Goal: Task Accomplishment & Management: Manage account settings

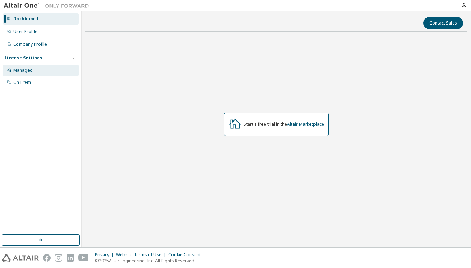
click at [46, 70] on div "Managed" at bounding box center [41, 70] width 76 height 11
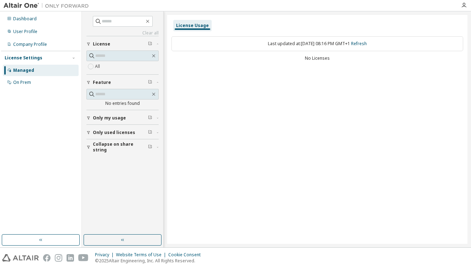
click at [466, 11] on div at bounding box center [235, 5] width 471 height 11
click at [466, 7] on div at bounding box center [463, 5] width 14 height 6
click at [465, 7] on icon "button" at bounding box center [464, 5] width 6 height 6
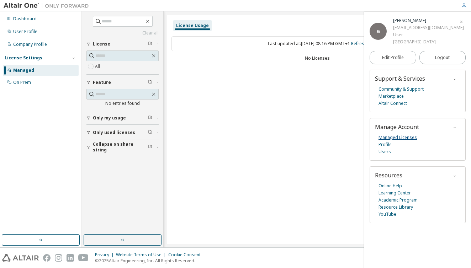
click at [397, 135] on link "Managed Licenses" at bounding box center [397, 137] width 38 height 7
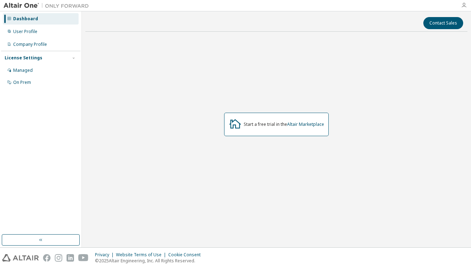
click at [463, 5] on icon "button" at bounding box center [464, 5] width 6 height 6
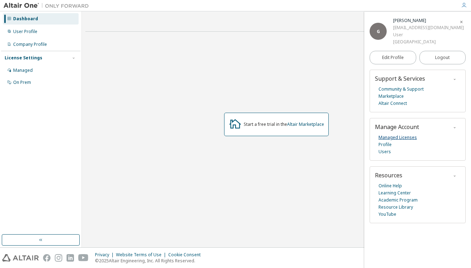
click at [398, 135] on link "Managed Licenses" at bounding box center [397, 137] width 38 height 7
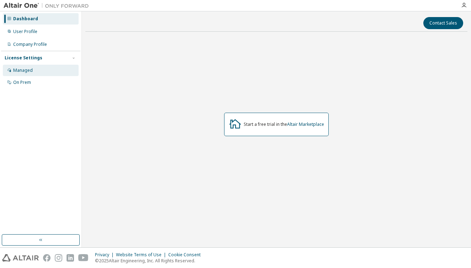
click at [44, 68] on div "Managed" at bounding box center [41, 70] width 76 height 11
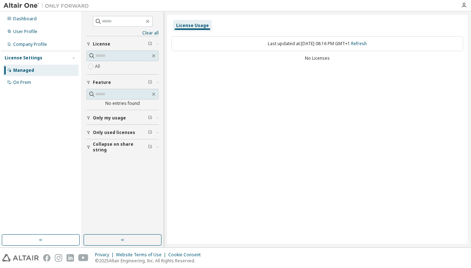
click at [108, 135] on span "Only used licenses" at bounding box center [114, 133] width 42 height 6
click at [100, 163] on button "Collapse on share string" at bounding box center [122, 168] width 72 height 16
click at [38, 83] on div "On Prem" at bounding box center [41, 82] width 76 height 11
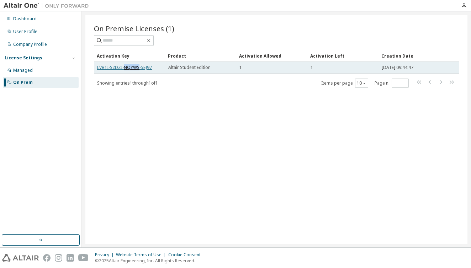
click at [123, 68] on link "LVB1I-S2DZI-NQYWS-5EJ97" at bounding box center [124, 67] width 55 height 6
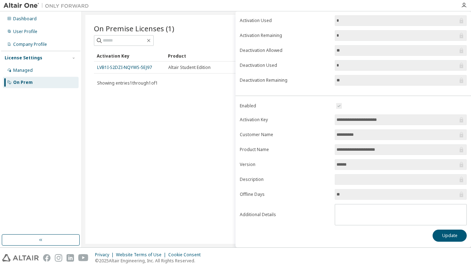
scroll to position [60, 0]
click at [443, 231] on button "Update" at bounding box center [449, 236] width 34 height 12
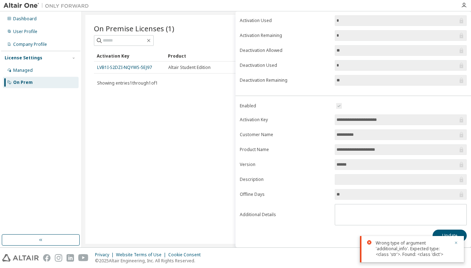
click at [457, 242] on icon "button" at bounding box center [456, 243] width 4 height 4
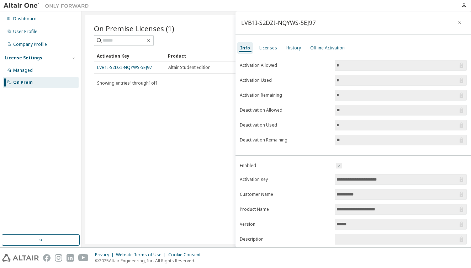
scroll to position [0, 0]
click at [271, 49] on div "Licenses" at bounding box center [268, 48] width 18 height 6
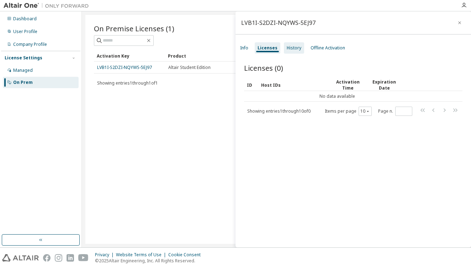
click at [293, 48] on div "History" at bounding box center [294, 48] width 15 height 6
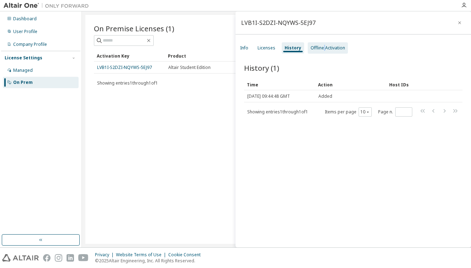
click at [322, 50] on div "Offline Activation" at bounding box center [327, 48] width 34 height 6
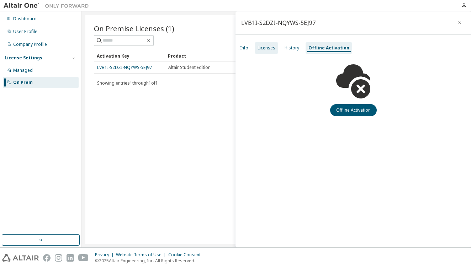
click at [269, 50] on div "Licenses" at bounding box center [266, 48] width 18 height 6
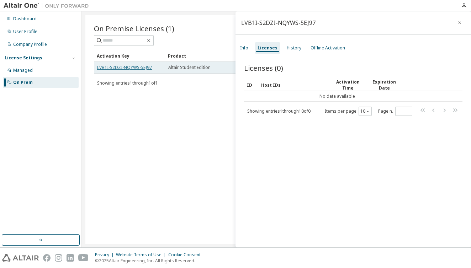
click at [116, 67] on link "LVB1I-S2DZI-NQYWS-5EJ97" at bounding box center [124, 67] width 55 height 6
click at [187, 69] on span "Altair Student Edition" at bounding box center [189, 68] width 42 height 6
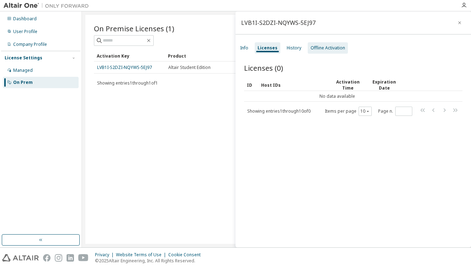
click at [324, 47] on div "Offline Activation" at bounding box center [327, 48] width 34 height 6
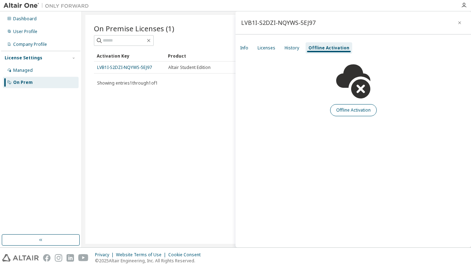
click at [366, 112] on button "Offline Activation" at bounding box center [353, 110] width 47 height 12
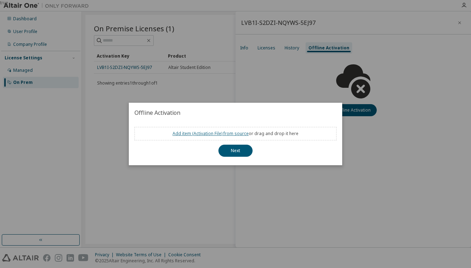
click at [216, 133] on link "Add item ( Activation File ) from source" at bounding box center [210, 133] width 76 height 6
click at [212, 132] on link "Add item ( Activation File ) from source" at bounding box center [210, 133] width 76 height 6
click at [241, 148] on button "Next" at bounding box center [235, 151] width 34 height 12
click at [239, 149] on button "Next" at bounding box center [235, 151] width 34 height 12
click at [229, 153] on button "Next" at bounding box center [235, 151] width 34 height 12
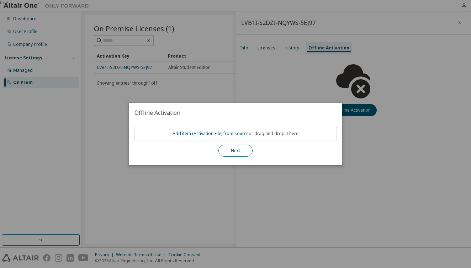
click at [233, 149] on button "Next" at bounding box center [235, 151] width 34 height 12
click at [295, 70] on div "true" at bounding box center [235, 134] width 471 height 268
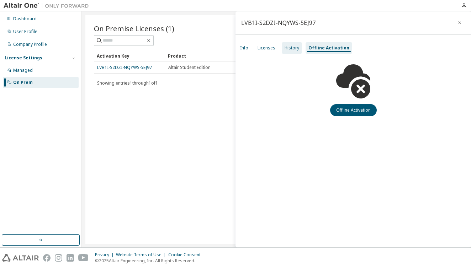
click at [291, 51] on div "History" at bounding box center [292, 47] width 20 height 11
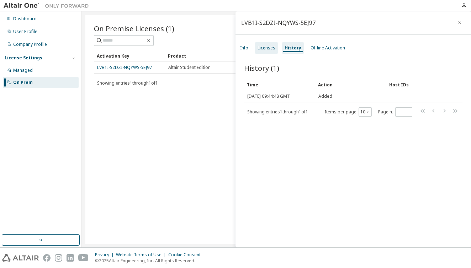
click at [269, 48] on div "Licenses" at bounding box center [266, 48] width 18 height 6
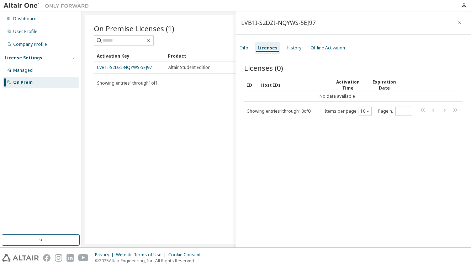
click at [251, 47] on div "Info Licenses History Offline Activation" at bounding box center [352, 48] width 235 height 13
click at [248, 47] on div "Info" at bounding box center [244, 47] width 14 height 11
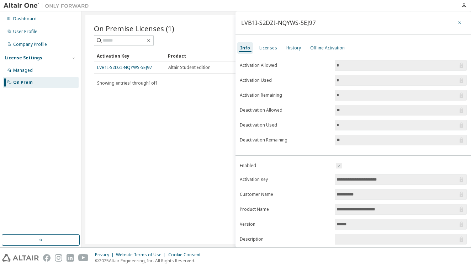
click at [458, 23] on icon "button" at bounding box center [459, 22] width 3 height 3
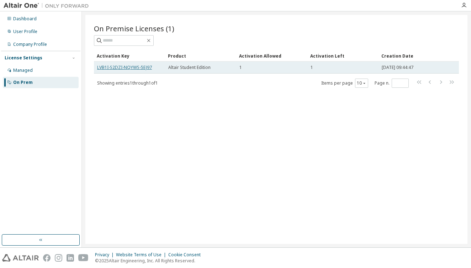
click at [145, 68] on link "LVB1I-S2DZI-NQYWS-5EJ97" at bounding box center [124, 67] width 55 height 6
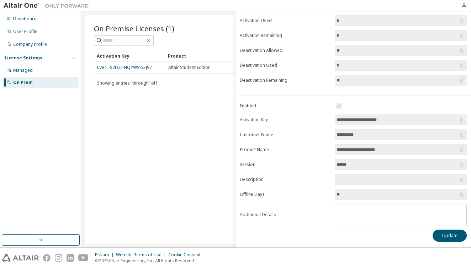
scroll to position [60, 0]
click at [453, 238] on button "Update" at bounding box center [449, 236] width 34 height 12
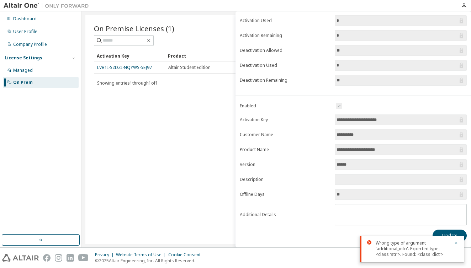
click at [456, 241] on icon "button" at bounding box center [456, 243] width 4 height 4
click at [396, 192] on input "**" at bounding box center [396, 194] width 121 height 7
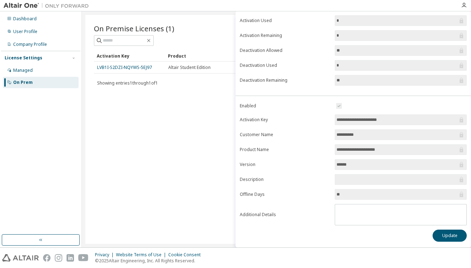
click at [374, 181] on input "text" at bounding box center [396, 179] width 121 height 7
click at [354, 162] on input "******" at bounding box center [396, 164] width 121 height 7
click at [342, 166] on input "******" at bounding box center [396, 164] width 121 height 7
click at [351, 164] on input "******" at bounding box center [396, 164] width 121 height 7
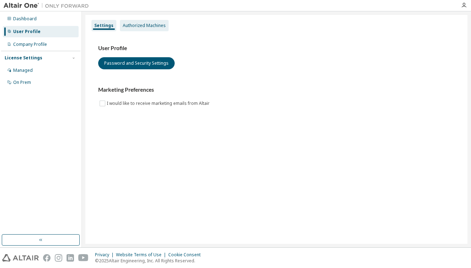
click at [155, 26] on div "Authorized Machines" at bounding box center [144, 26] width 43 height 6
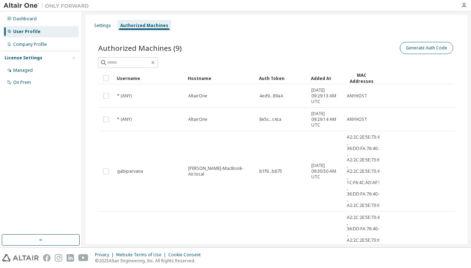
click at [429, 43] on button "Generate Auth Code" at bounding box center [426, 48] width 53 height 12
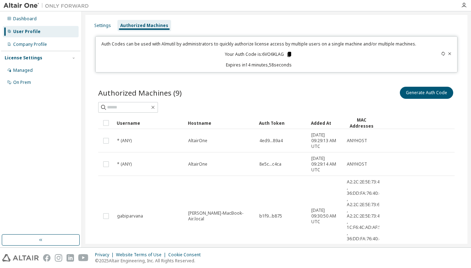
click at [289, 55] on icon at bounding box center [289, 54] width 4 height 5
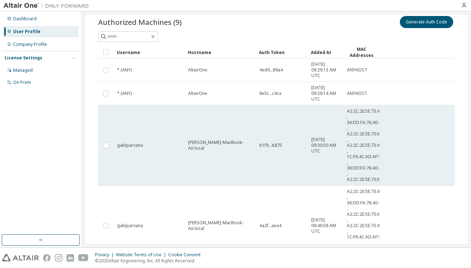
scroll to position [62, 0]
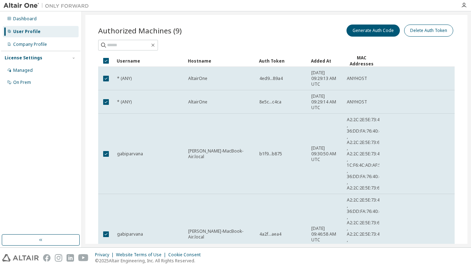
click at [429, 32] on button "Delete Auth Token" at bounding box center [428, 31] width 49 height 12
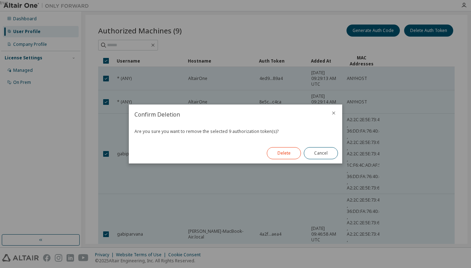
click at [284, 151] on button "Delete" at bounding box center [284, 153] width 34 height 12
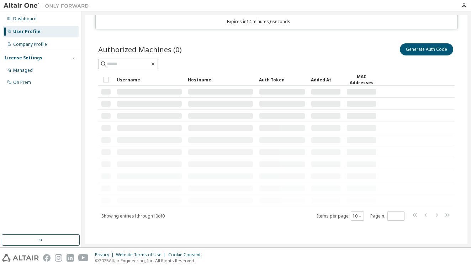
scroll to position [3, 0]
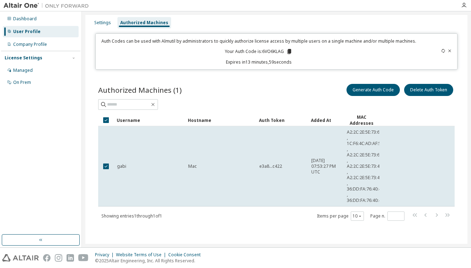
click at [231, 233] on div "Authorized Machines (1) Generate Auth Code Delete Auth Token Clear Load Save Sa…" at bounding box center [276, 157] width 373 height 166
click at [422, 92] on button "Delete Auth Token" at bounding box center [428, 90] width 49 height 12
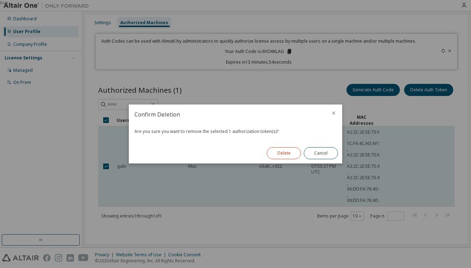
click at [285, 151] on button "Delete" at bounding box center [284, 153] width 34 height 12
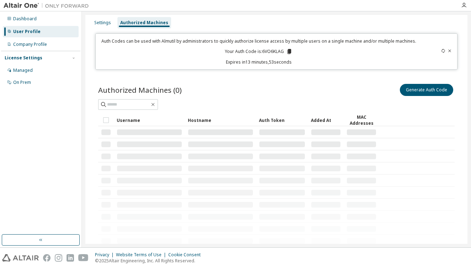
scroll to position [0, 0]
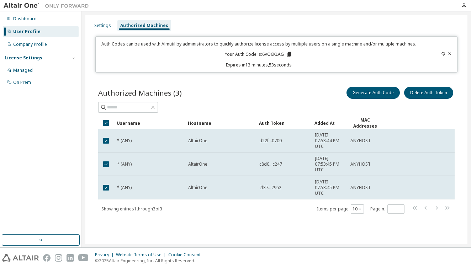
click at [272, 102] on div at bounding box center [276, 107] width 356 height 11
click at [237, 216] on div "Authorized Machines (3) Generate Auth Code Delete Auth Token Clear Load Save Sa…" at bounding box center [276, 155] width 373 height 156
click at [292, 218] on div "Authorized Machines (3) Generate Auth Code Delete Auth Token Clear Load Save Sa…" at bounding box center [276, 155] width 373 height 156
click at [388, 92] on button "Generate Auth Code" at bounding box center [372, 93] width 53 height 12
click at [362, 92] on button "Generate Auth Code" at bounding box center [372, 93] width 53 height 12
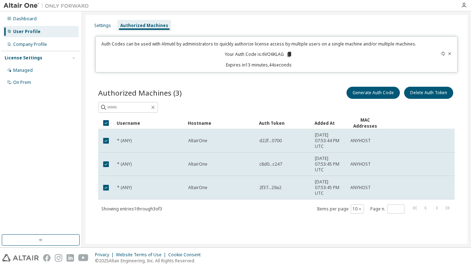
click at [320, 109] on div at bounding box center [276, 107] width 356 height 11
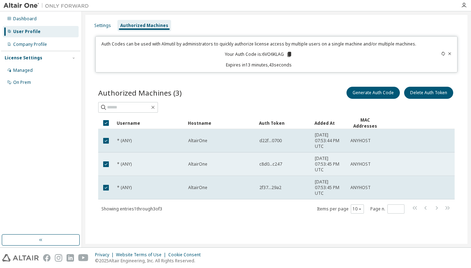
click at [244, 165] on div "AltairOne" at bounding box center [220, 164] width 65 height 6
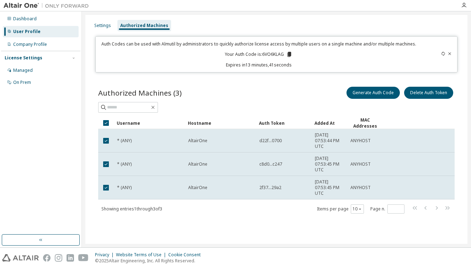
click at [107, 127] on td at bounding box center [106, 123] width 16 height 12
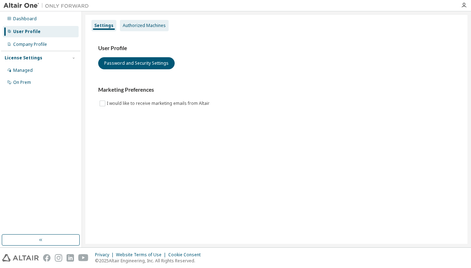
click at [143, 26] on div "Authorized Machines" at bounding box center [144, 26] width 43 height 6
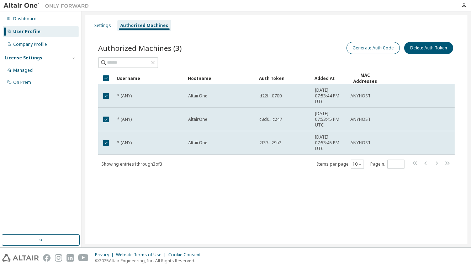
click at [381, 51] on button "Generate Auth Code" at bounding box center [372, 48] width 53 height 12
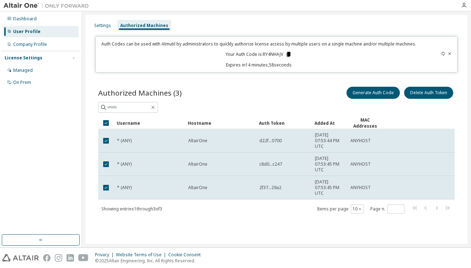
click at [289, 53] on icon at bounding box center [289, 54] width 4 height 5
click at [166, 44] on p "Auth Codes can be used with Almutil by administrators to quickly authorize lice…" at bounding box center [258, 44] width 317 height 6
drag, startPoint x: 163, startPoint y: 44, endPoint x: 178, endPoint y: 45, distance: 14.6
click at [178, 45] on p "Auth Codes can be used with Almutil by administrators to quickly authorize lice…" at bounding box center [258, 44] width 317 height 6
copy p "Almutil"
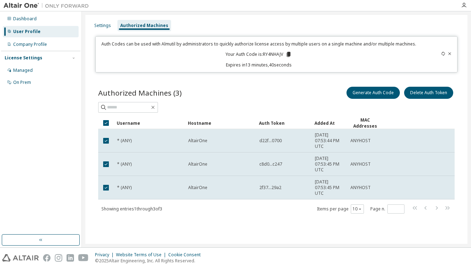
click at [271, 85] on div "Authorized Machines (3) Generate Auth Code Delete Auth Token Clear Load Save Sa…" at bounding box center [276, 155] width 373 height 156
click at [244, 111] on div at bounding box center [276, 107] width 356 height 11
click at [289, 52] on icon at bounding box center [289, 54] width 4 height 5
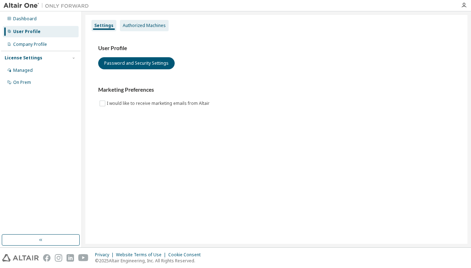
click at [152, 27] on div "Authorized Machines" at bounding box center [144, 26] width 43 height 6
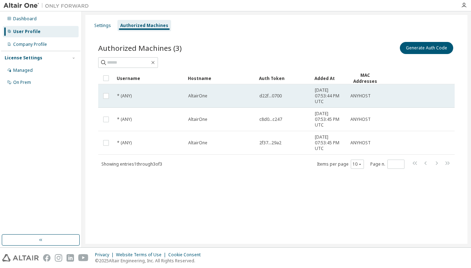
click at [272, 92] on td "d22f...0700" at bounding box center [283, 95] width 55 height 23
click at [273, 96] on span "d22f...0700" at bounding box center [270, 96] width 22 height 6
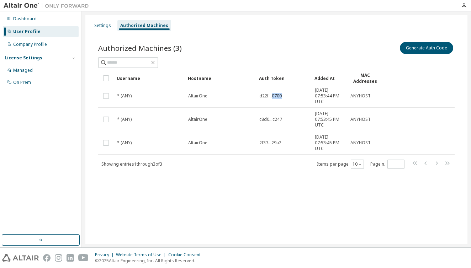
click at [273, 96] on span "d22f...0700" at bounding box center [270, 96] width 22 height 6
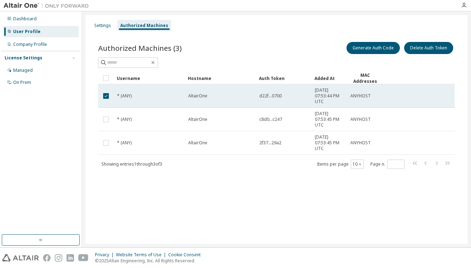
click at [272, 97] on span "d22f...0700" at bounding box center [270, 96] width 22 height 6
click at [280, 96] on span "d22f...0700" at bounding box center [270, 96] width 22 height 6
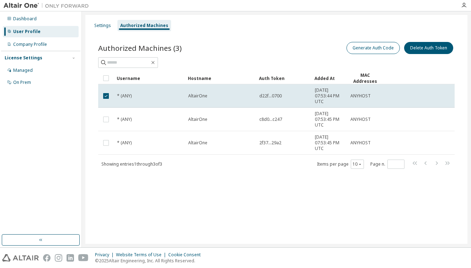
click at [366, 47] on button "Generate Auth Code" at bounding box center [372, 48] width 53 height 12
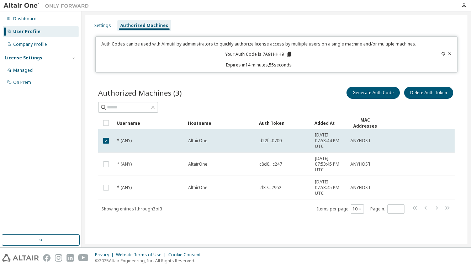
drag, startPoint x: 278, startPoint y: 122, endPoint x: 249, endPoint y: 122, distance: 29.5
click at [286, 111] on div at bounding box center [276, 107] width 356 height 11
click at [443, 54] on icon at bounding box center [443, 54] width 4 height 4
click at [93, 18] on div "Settings Authorized Machines Auth Codes can be used with Almutil by administrat…" at bounding box center [276, 129] width 382 height 229
click at [104, 30] on div "Settings" at bounding box center [102, 25] width 22 height 11
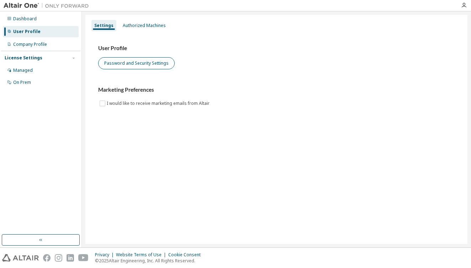
click at [144, 63] on button "Password and Security Settings" at bounding box center [136, 63] width 76 height 12
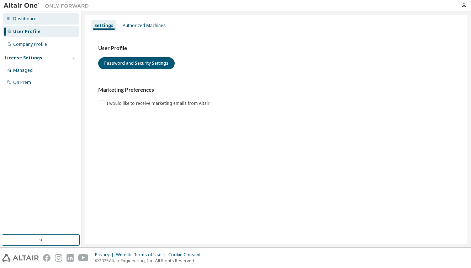
click at [32, 19] on div "Dashboard" at bounding box center [24, 19] width 23 height 6
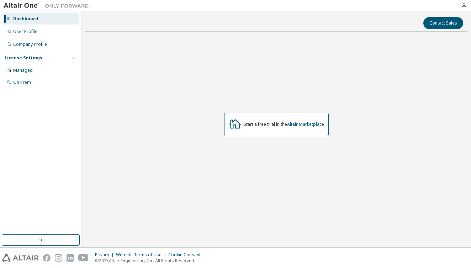
click at [22, 5] on img at bounding box center [48, 5] width 89 height 7
click at [466, 5] on icon "button" at bounding box center [464, 5] width 6 height 6
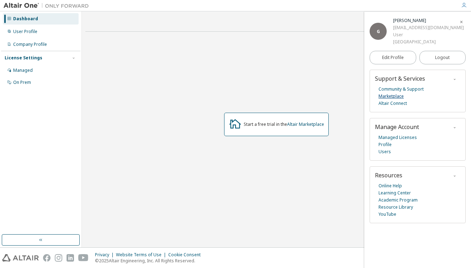
click at [391, 93] on link "Marketplace" at bounding box center [390, 96] width 25 height 7
